Goal: Information Seeking & Learning: Learn about a topic

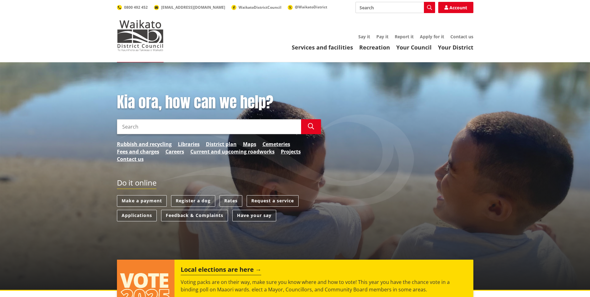
click at [252, 214] on link "Have your say" at bounding box center [254, 216] width 44 height 12
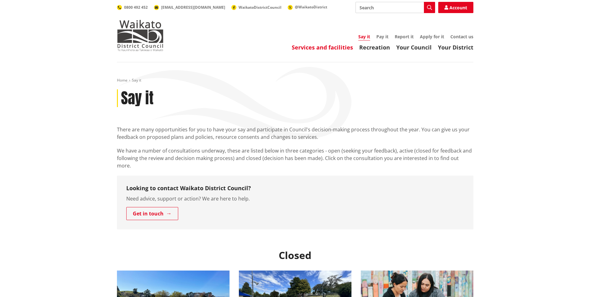
click at [311, 48] on link "Services and facilities" at bounding box center [322, 47] width 61 height 7
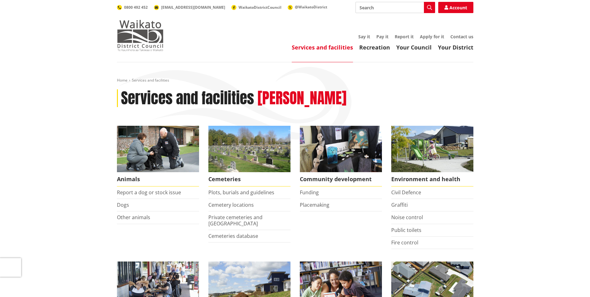
click at [145, 35] on img at bounding box center [140, 35] width 47 height 31
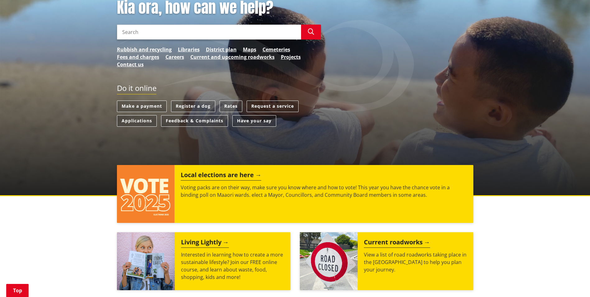
scroll to position [93, 0]
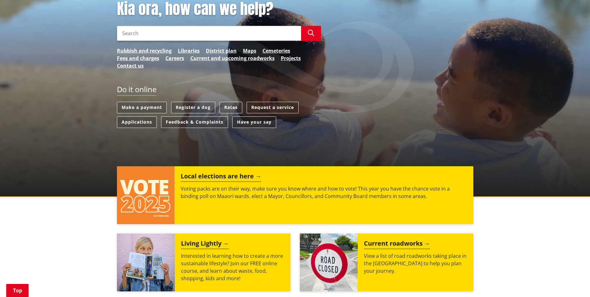
click at [258, 121] on link "Have your say" at bounding box center [254, 122] width 44 height 12
click at [206, 59] on link "Current and upcoming roadworks" at bounding box center [232, 57] width 84 height 7
